Goal: Information Seeking & Learning: Learn about a topic

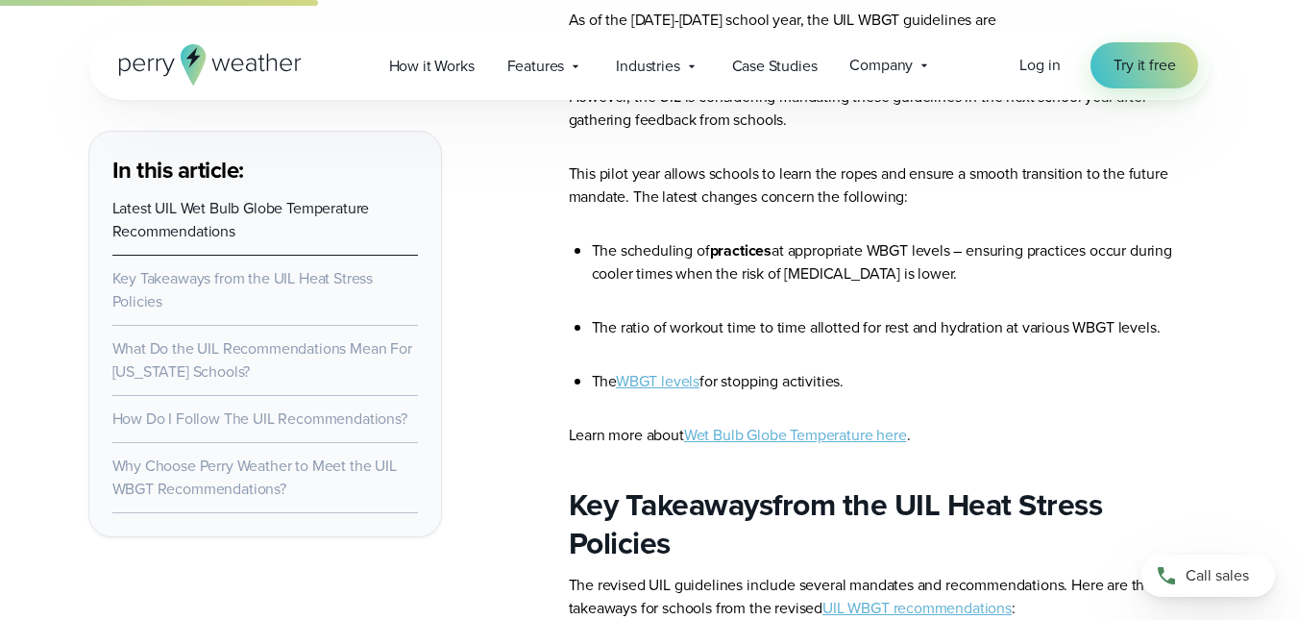
scroll to position [1645, 0]
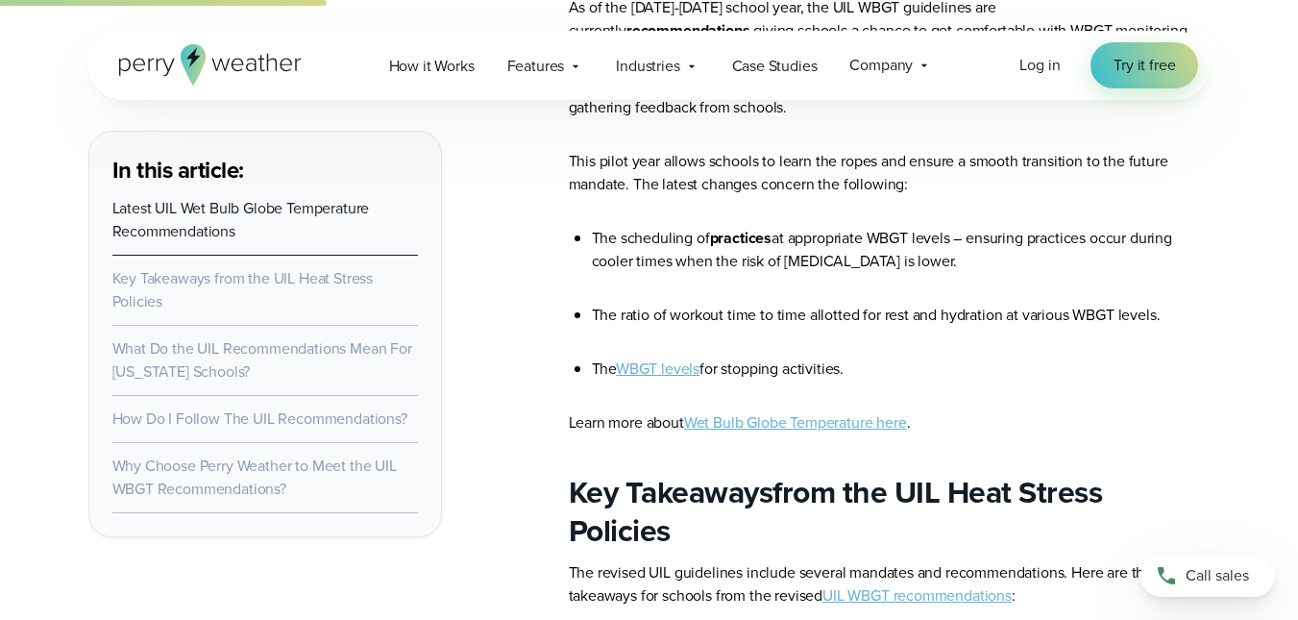
click at [637, 375] on link "WBGT levels" at bounding box center [658, 368] width 84 height 22
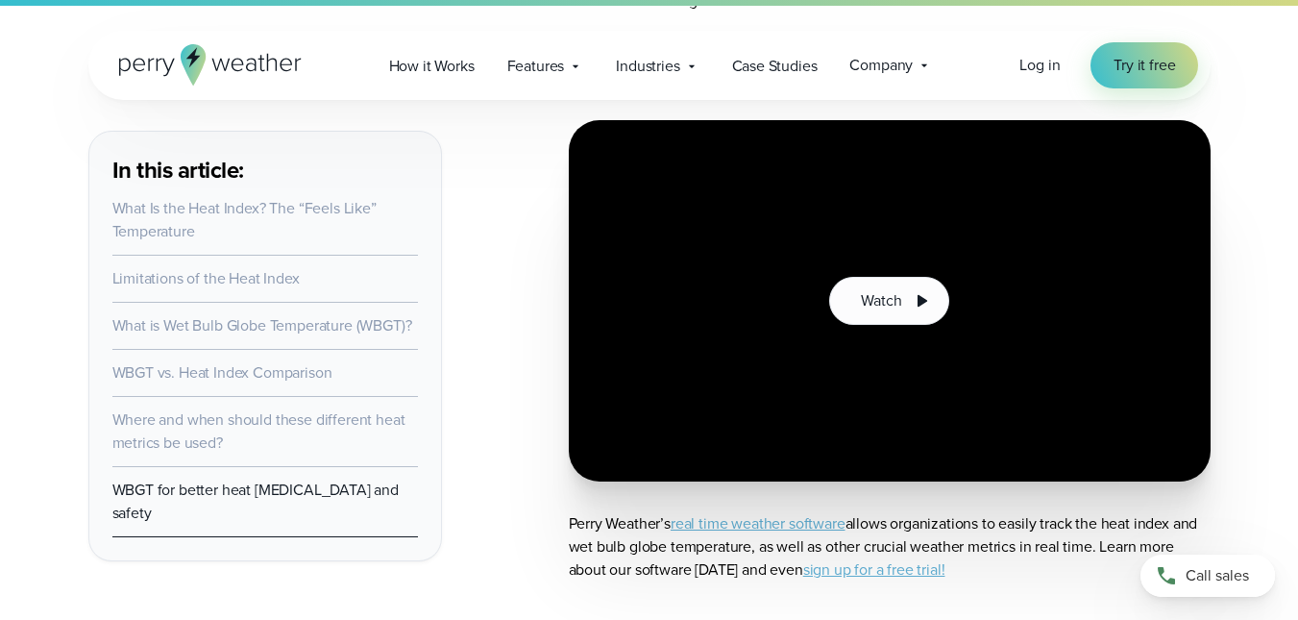
scroll to position [7281, 0]
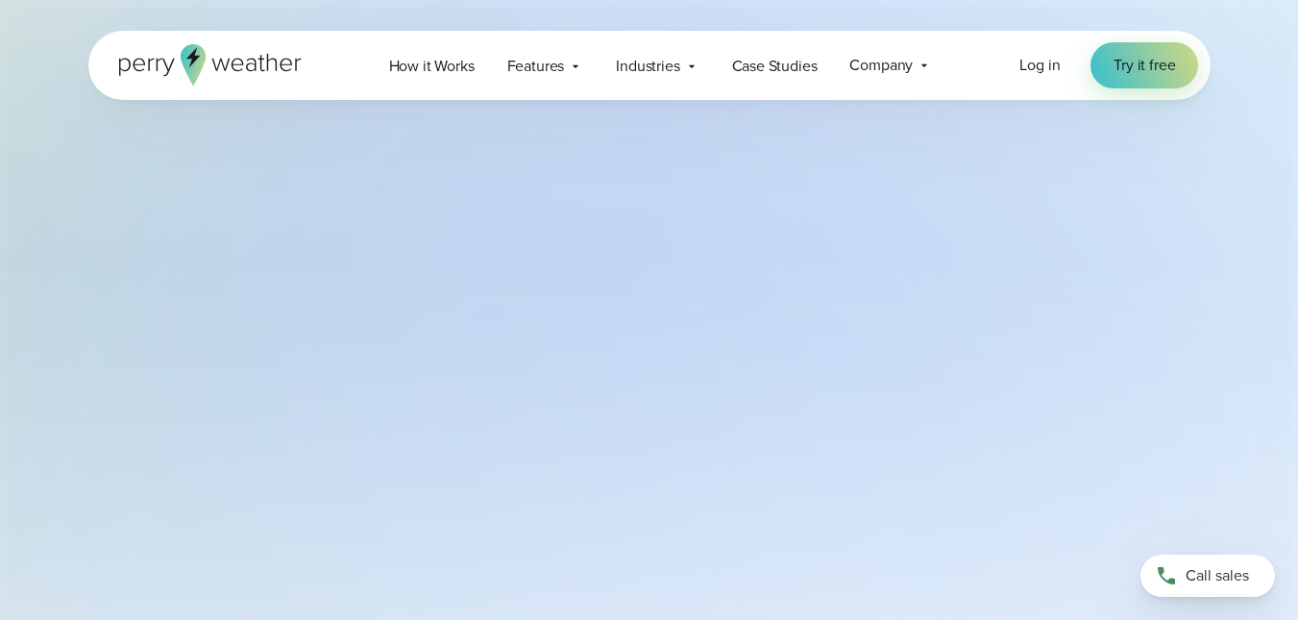
select select "***"
